Goal: Task Accomplishment & Management: Manage account settings

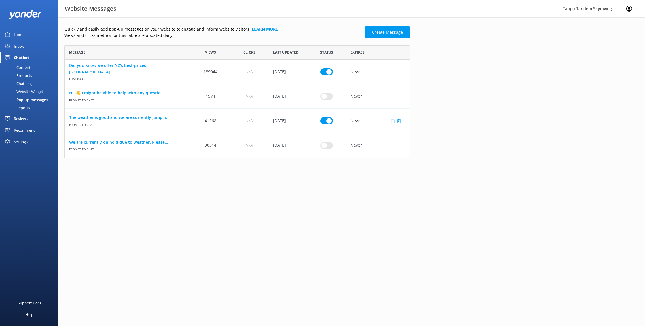
scroll to position [113, 346]
click at [328, 120] on input "row" at bounding box center [327, 120] width 12 height 7
checkbox input "false"
click at [325, 145] on input "row" at bounding box center [327, 145] width 12 height 7
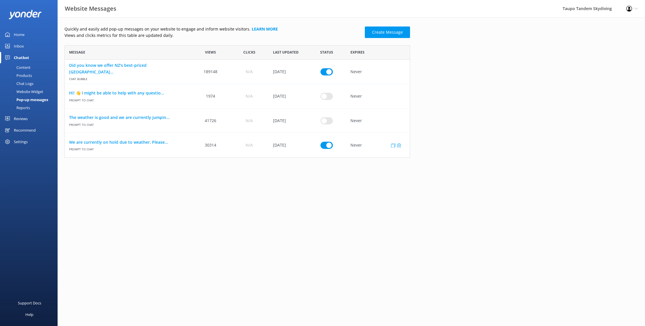
checkbox input "true"
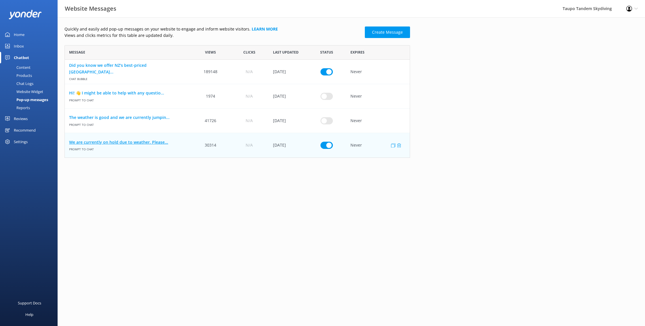
click at [139, 143] on link "We are currently on hold due to weather. Please..." at bounding box center [128, 142] width 118 height 6
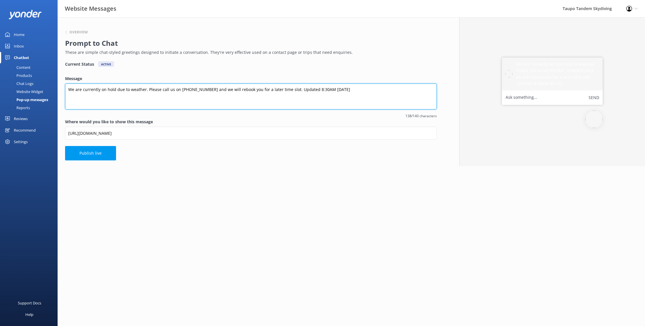
drag, startPoint x: 305, startPoint y: 89, endPoint x: 314, endPoint y: 90, distance: 8.9
click at [305, 89] on textarea "We are currently on hold due to weather. Please call us on 0800 826 336 and we …" at bounding box center [251, 97] width 372 height 26
click at [323, 90] on textarea "We are currently on hold due to weather. Please call us on 0800 826 336 and we …" at bounding box center [251, 97] width 372 height 26
type textarea "We are currently on hold due to weather. Please call us on 0800 826 336 and we …"
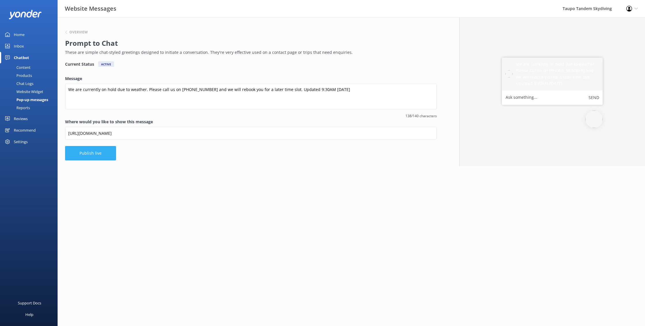
click at [92, 154] on button "Publish live" at bounding box center [90, 153] width 51 height 14
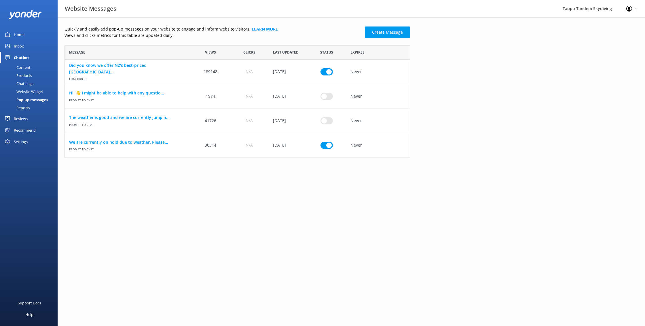
scroll to position [113, 346]
